Goal: Task Accomplishment & Management: Use online tool/utility

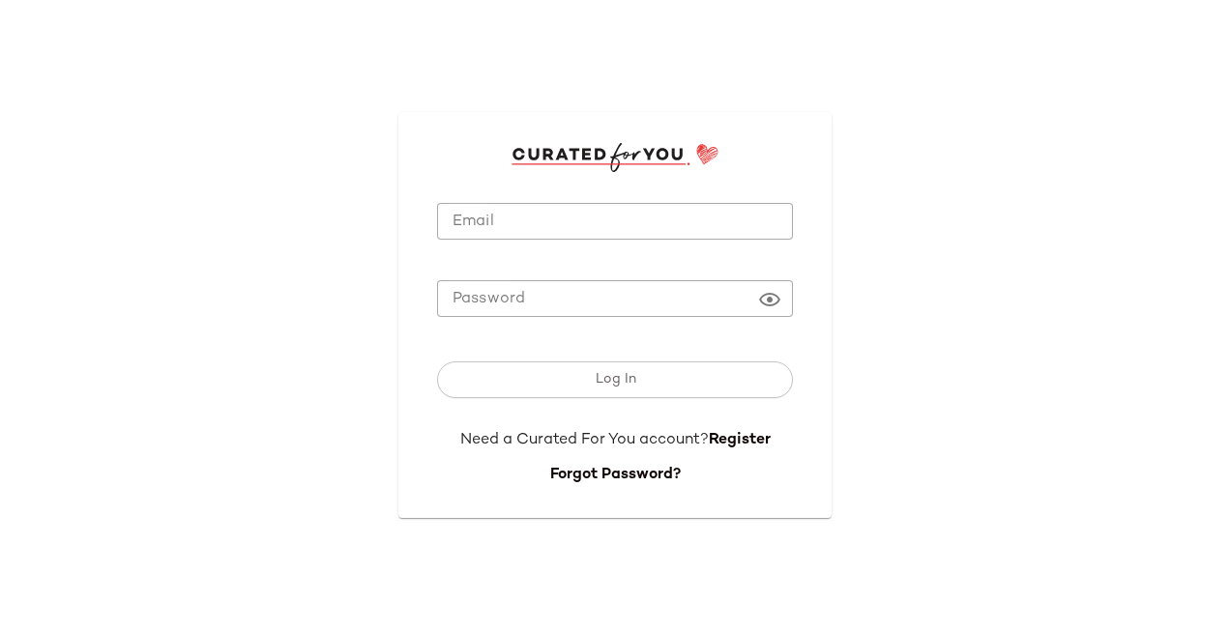
type input "**********"
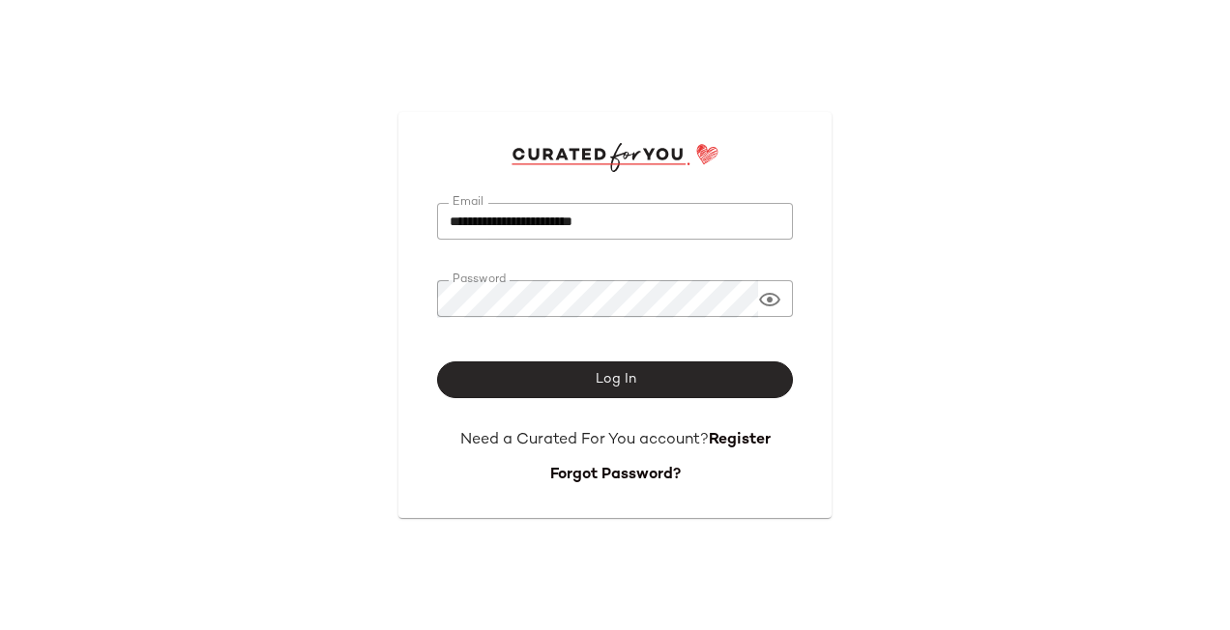
click at [586, 396] on button "Log In" at bounding box center [615, 380] width 356 height 37
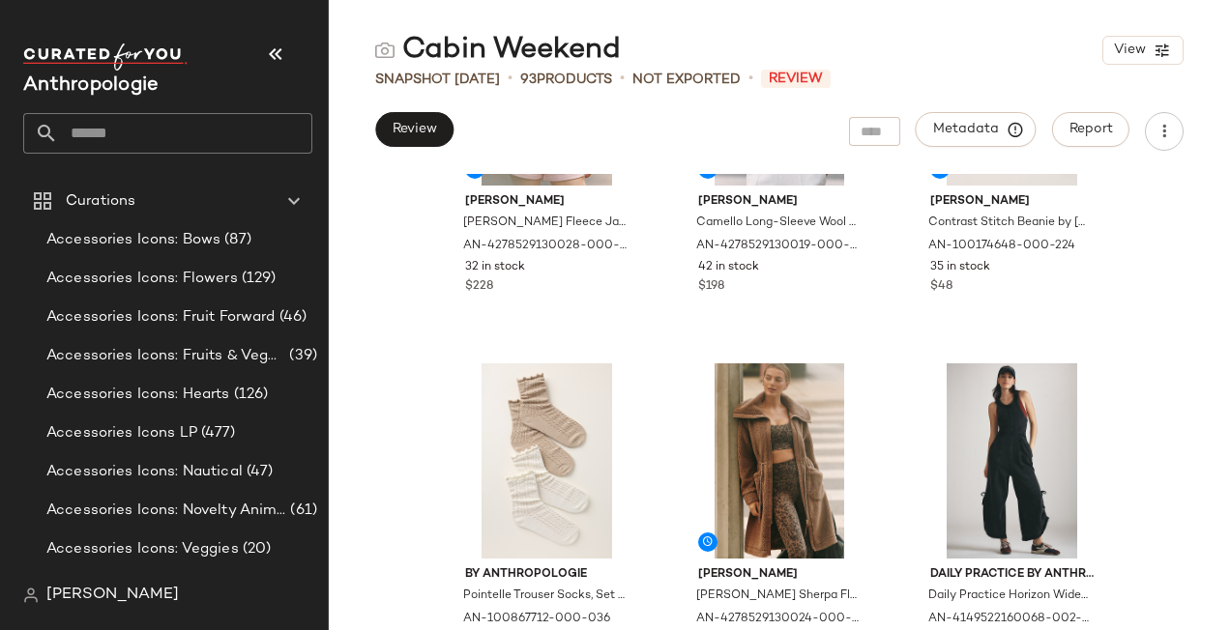
scroll to position [290, 0]
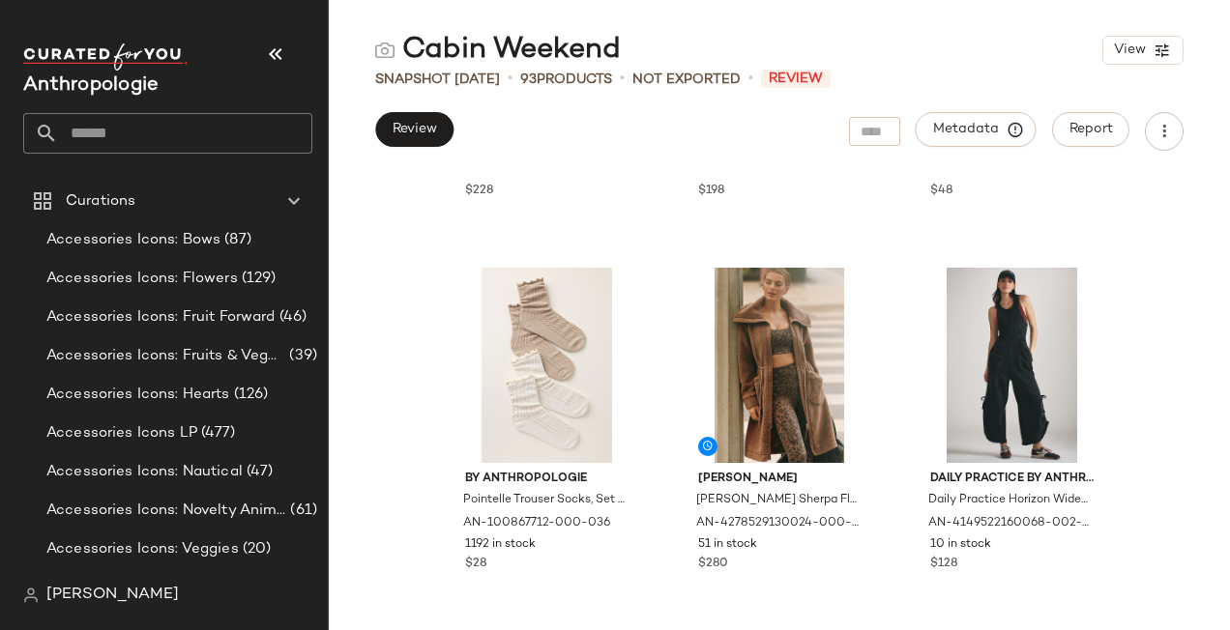
click at [1148, 213] on div "Varley Lowell Sherpa Fleece Jacket by Varley in Brown, Women's, Size: XS, Polye…" at bounding box center [779, 402] width 901 height 456
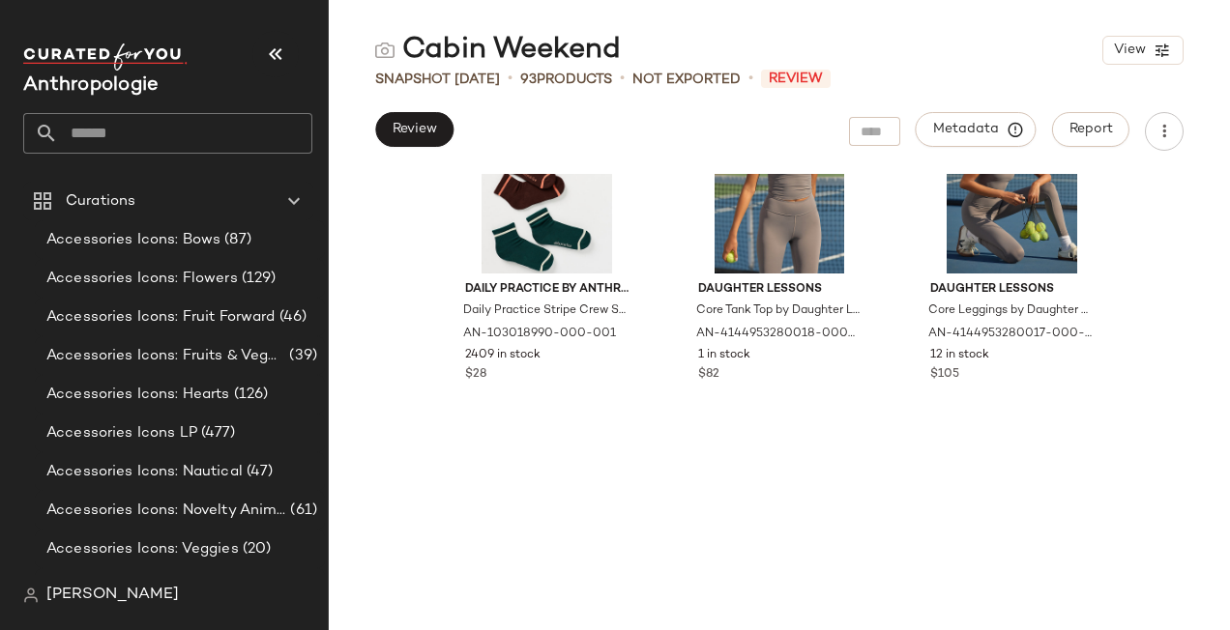
scroll to position [5912, 0]
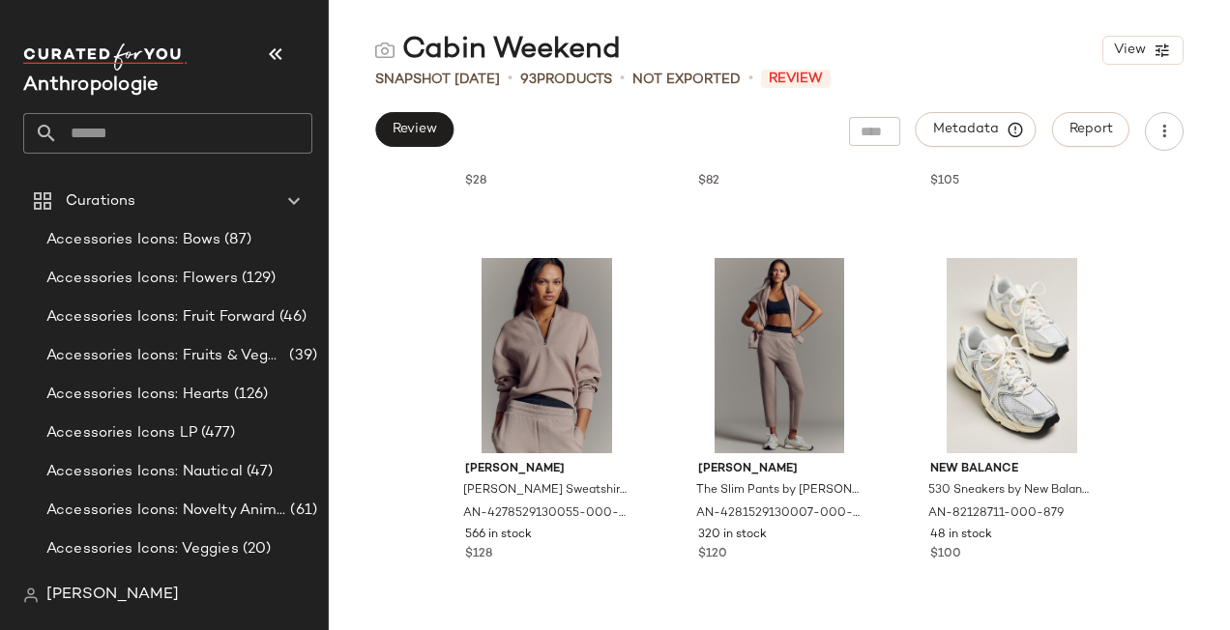
click at [1029, 50] on div "Cabin Weekend View" at bounding box center [779, 50] width 901 height 39
click at [422, 136] on span "Review" at bounding box center [413, 129] width 45 height 15
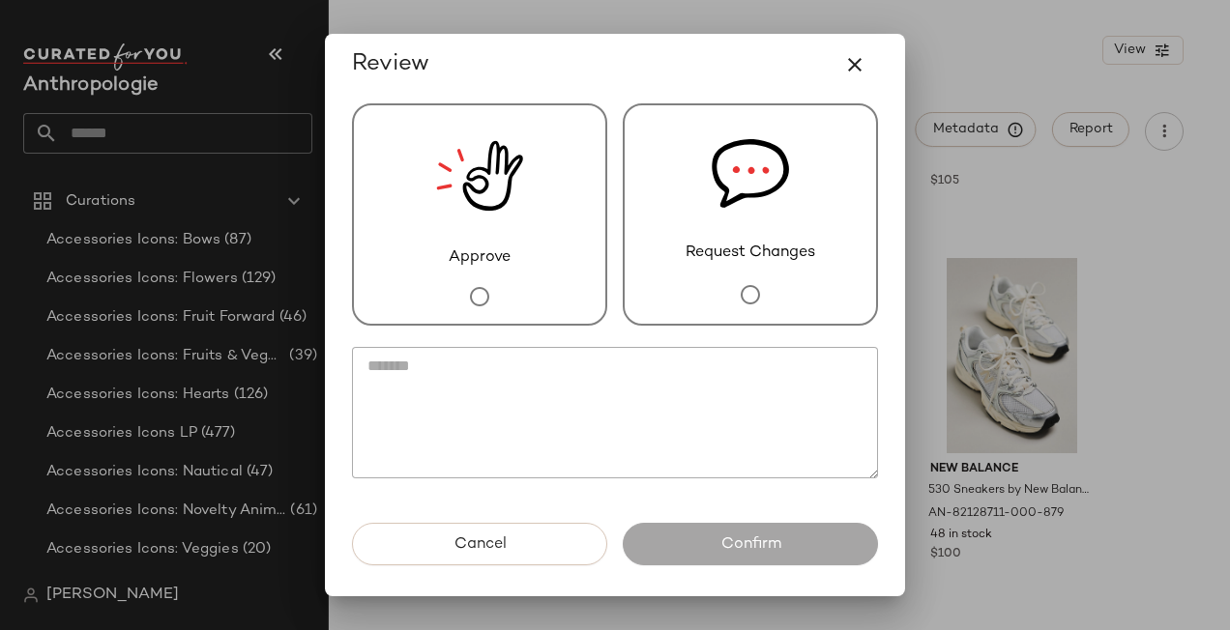
click at [503, 261] on span "Approve" at bounding box center [480, 257] width 62 height 23
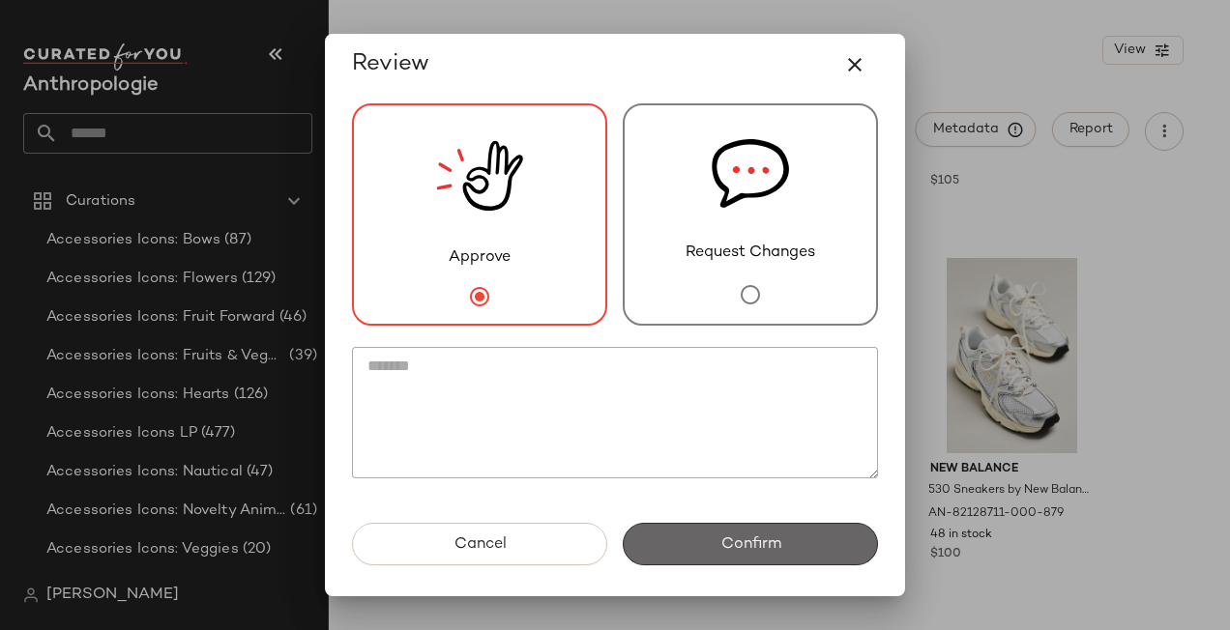
click at [789, 556] on button "Confirm" at bounding box center [750, 544] width 255 height 43
